Goal: Check status: Check status

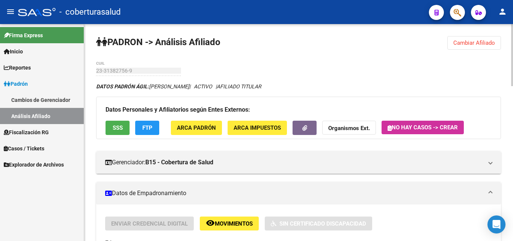
click at [462, 41] on span "Cambiar Afiliado" at bounding box center [474, 42] width 42 height 7
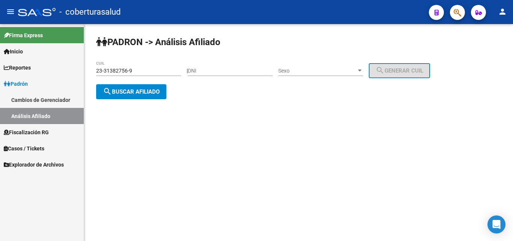
click at [115, 68] on input "23-31382756-9" at bounding box center [138, 71] width 85 height 6
paste input "0-31855472-3"
type input "20-31855472-3"
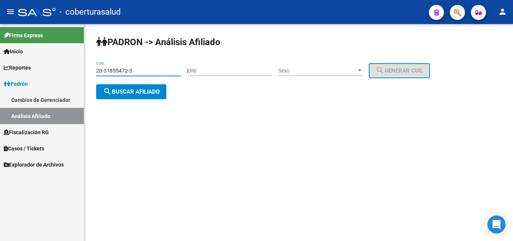
click at [128, 89] on span "search Buscar afiliado" at bounding box center [131, 91] width 57 height 7
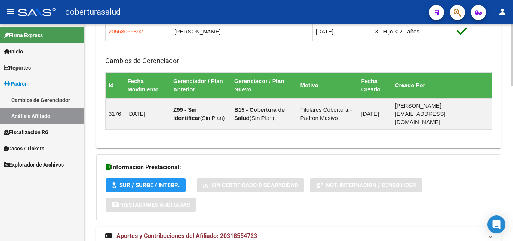
scroll to position [534, 0]
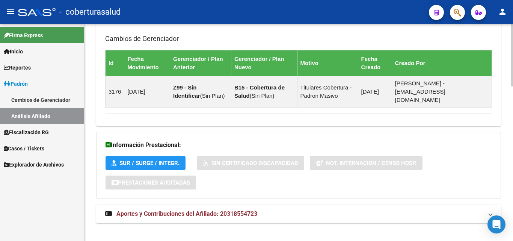
click at [190, 210] on span "Aportes y Contribuciones del Afiliado: 20318554723" at bounding box center [186, 213] width 141 height 7
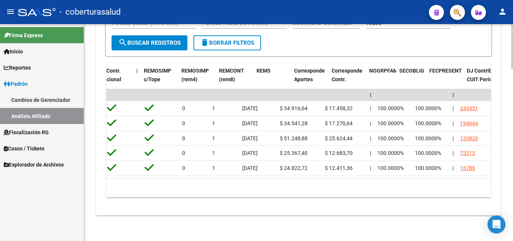
scroll to position [0, 993]
